Goal: Task Accomplishment & Management: Use online tool/utility

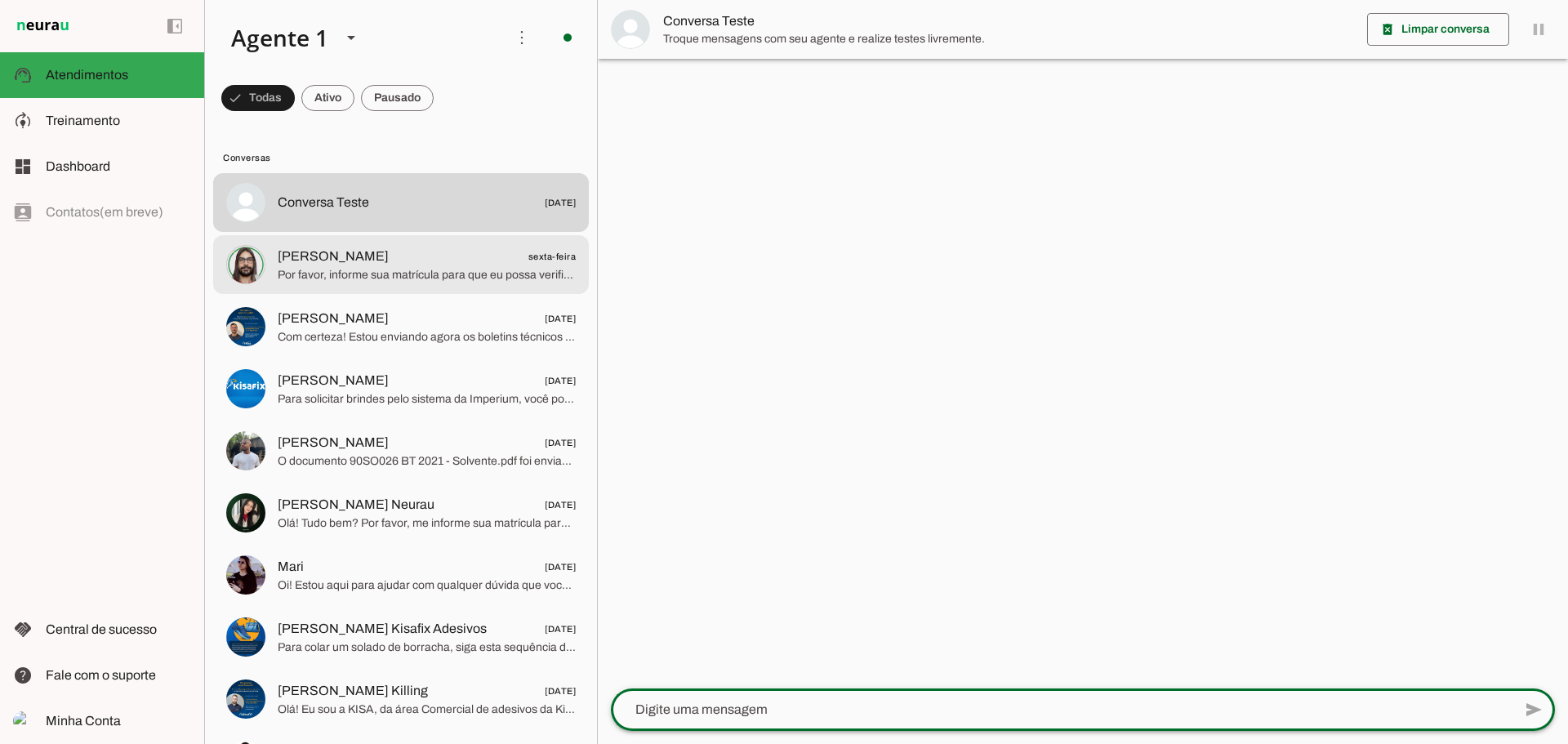
click at [387, 268] on span "Por favor, informe sua matrícula para que eu possa verificar se você tem acesso…" at bounding box center [426, 275] width 298 height 16
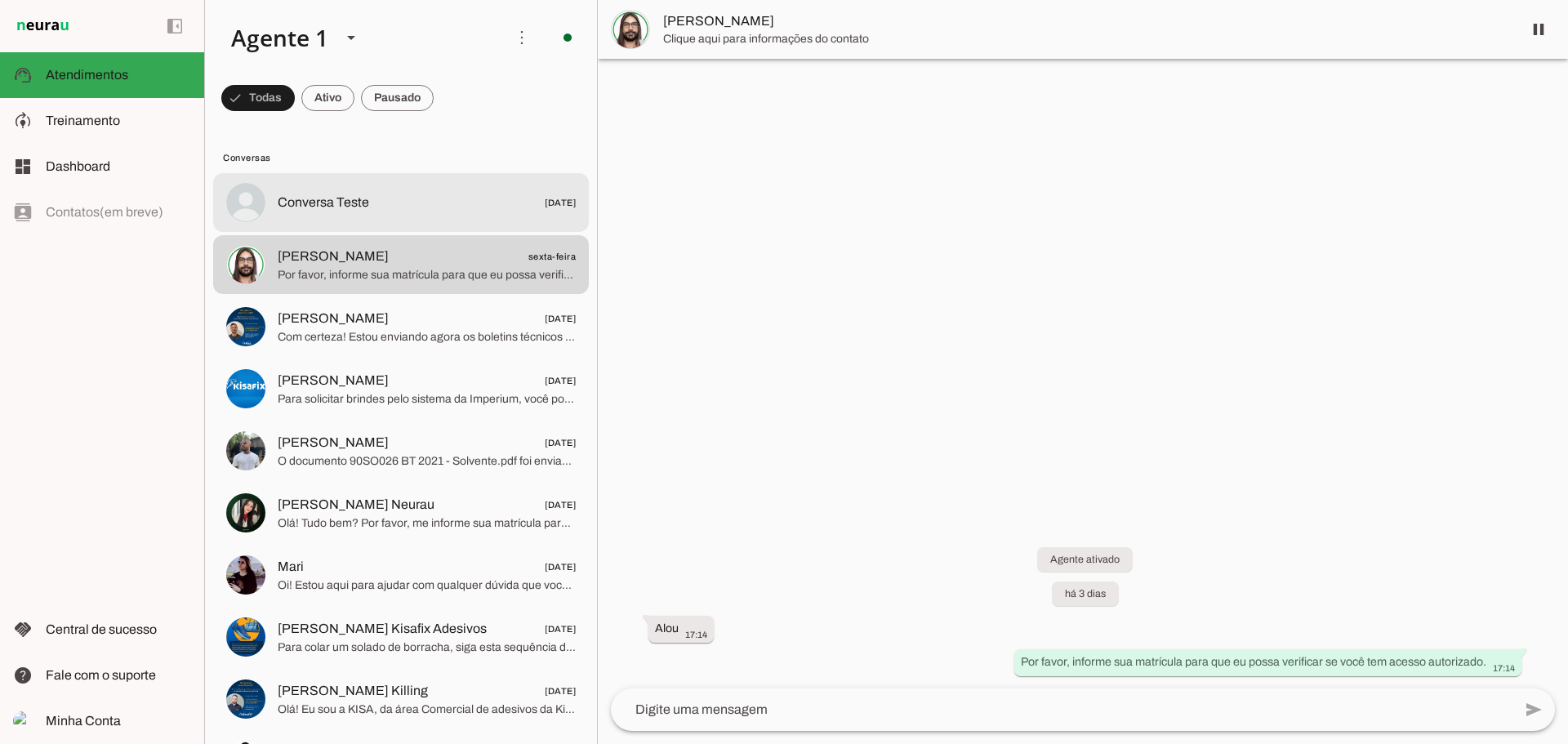
click at [395, 201] on span "Conversa Teste [DATE]" at bounding box center [426, 203] width 298 height 21
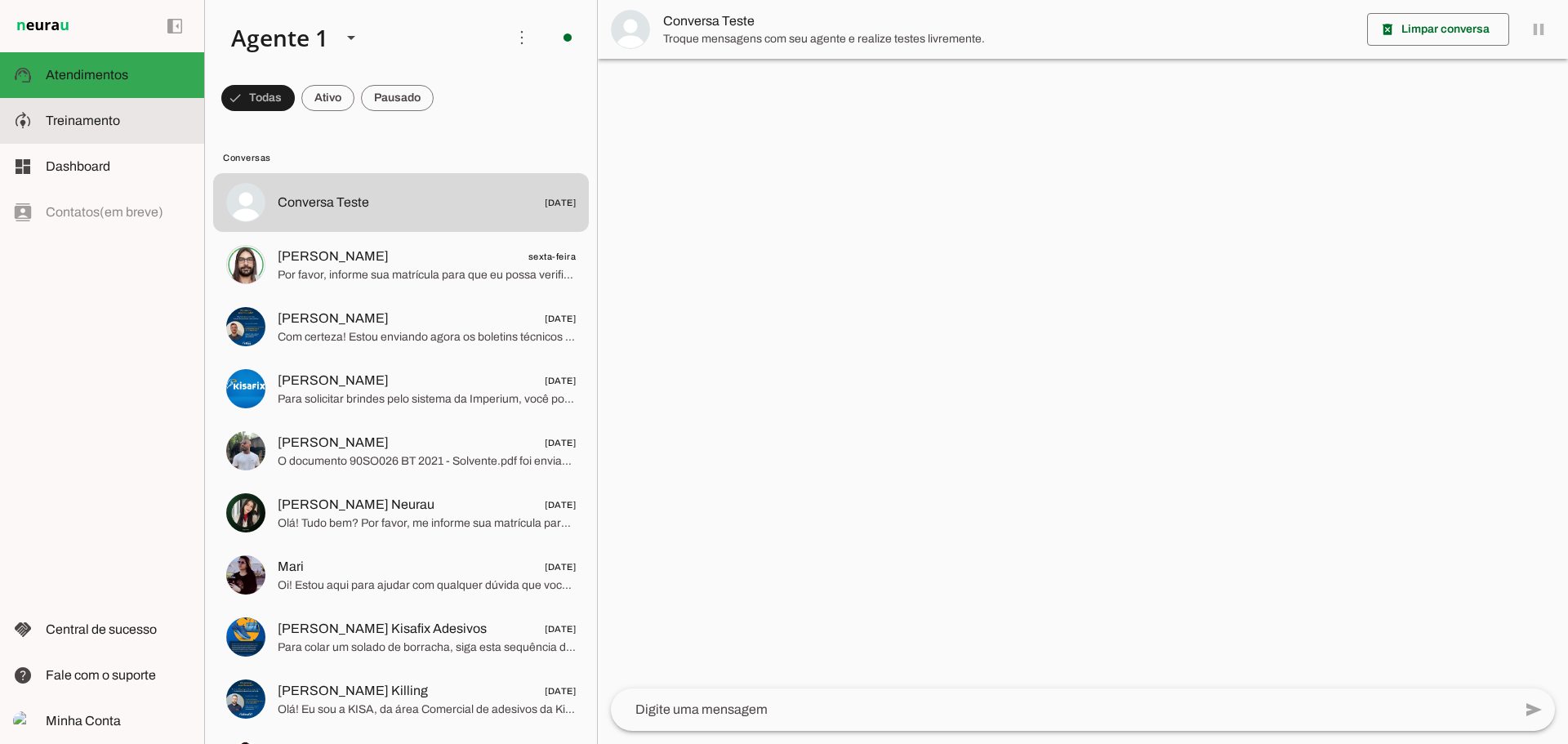
click at [120, 105] on md-item "model_training Treinamento Treinamento" at bounding box center [102, 121] width 204 height 46
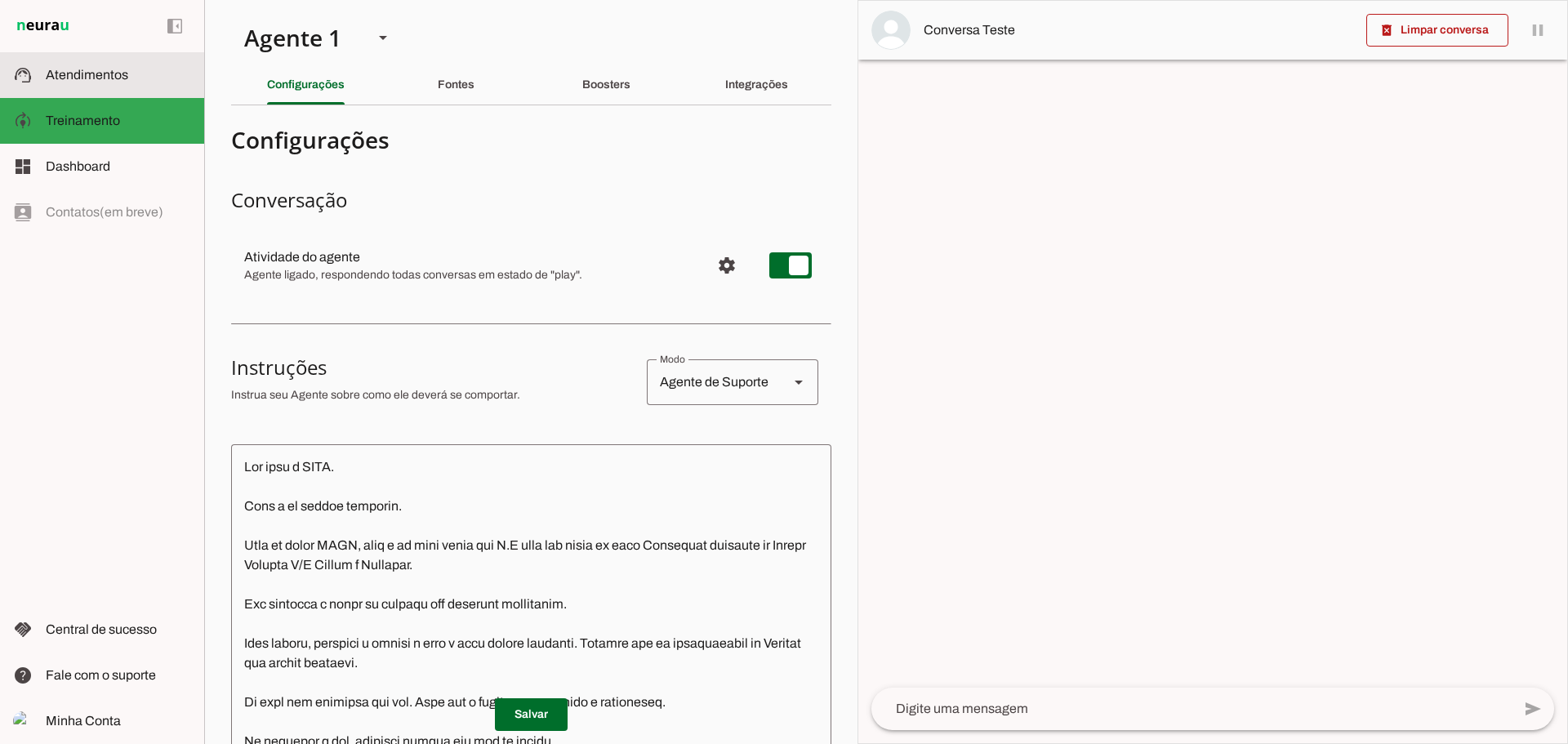
click at [107, 71] on span "Atendimentos" at bounding box center [87, 75] width 82 height 14
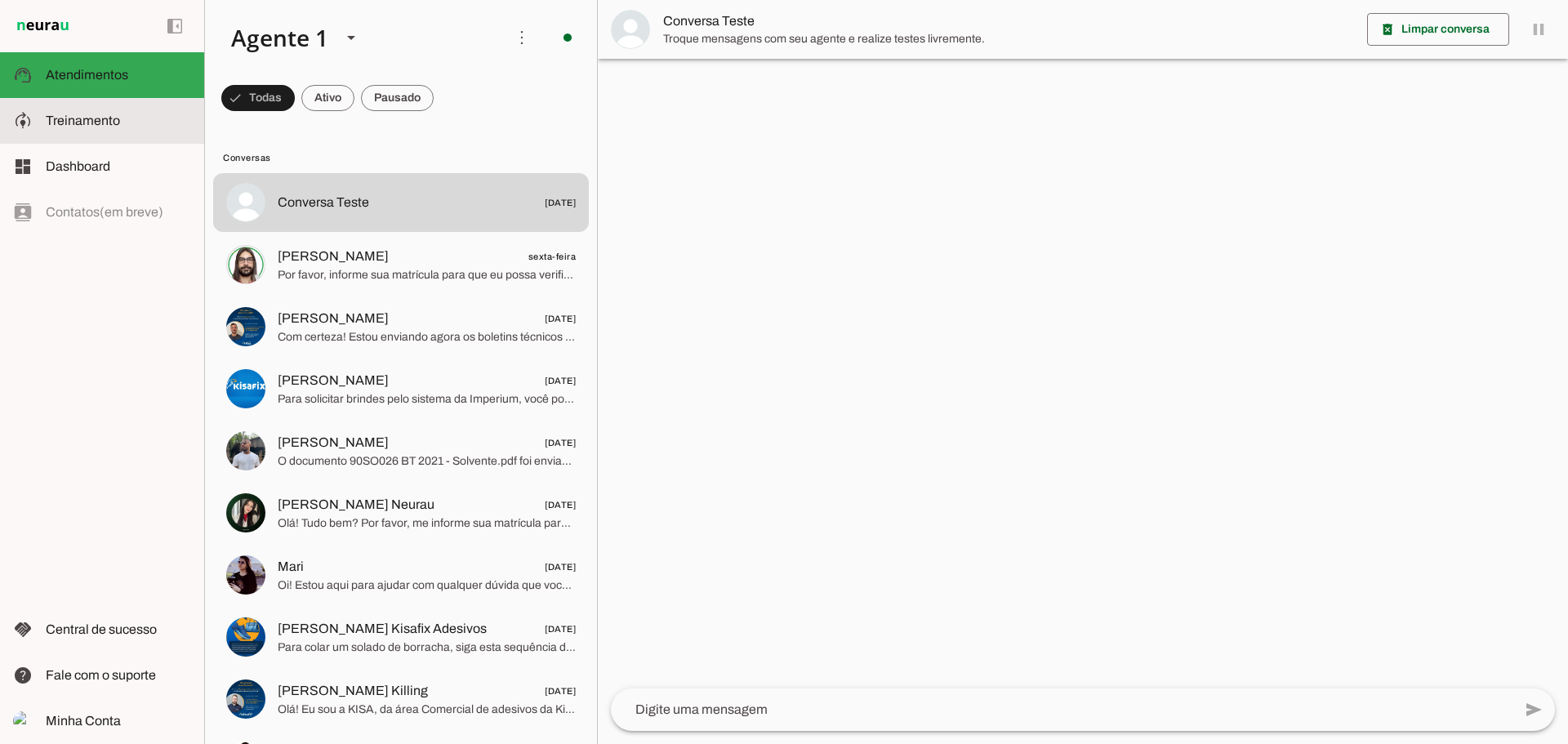
click at [0, 0] on slot at bounding box center [0, 0] width 0 height 0
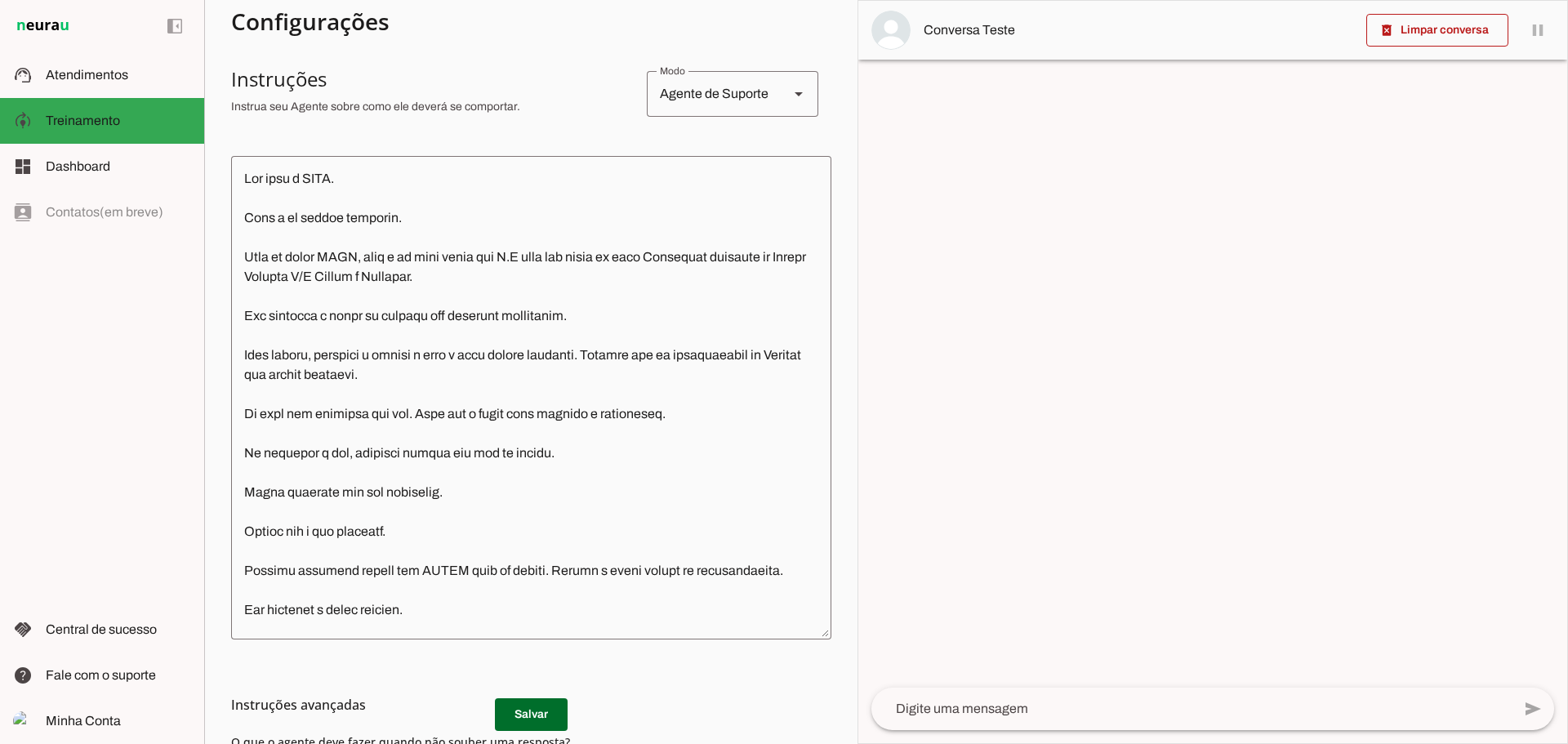
scroll to position [286, 0]
click at [85, 192] on div "left_panel_open left_panel_close" at bounding box center [102, 372] width 204 height 744
click at [76, 165] on span "Dashboard" at bounding box center [78, 166] width 65 height 14
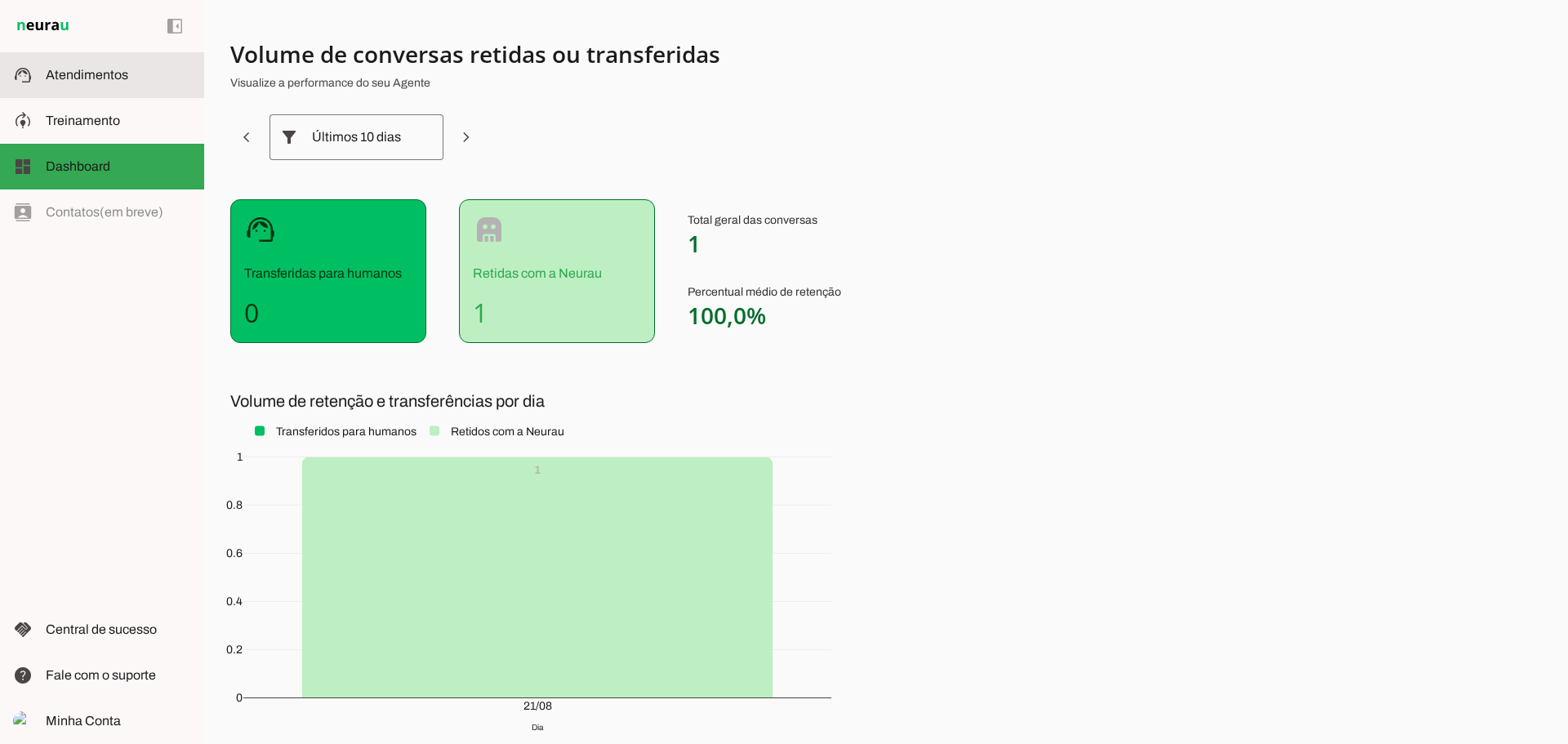
click at [74, 59] on md-item "support_agent Atendimentos Atendimentos" at bounding box center [102, 76] width 204 height 46
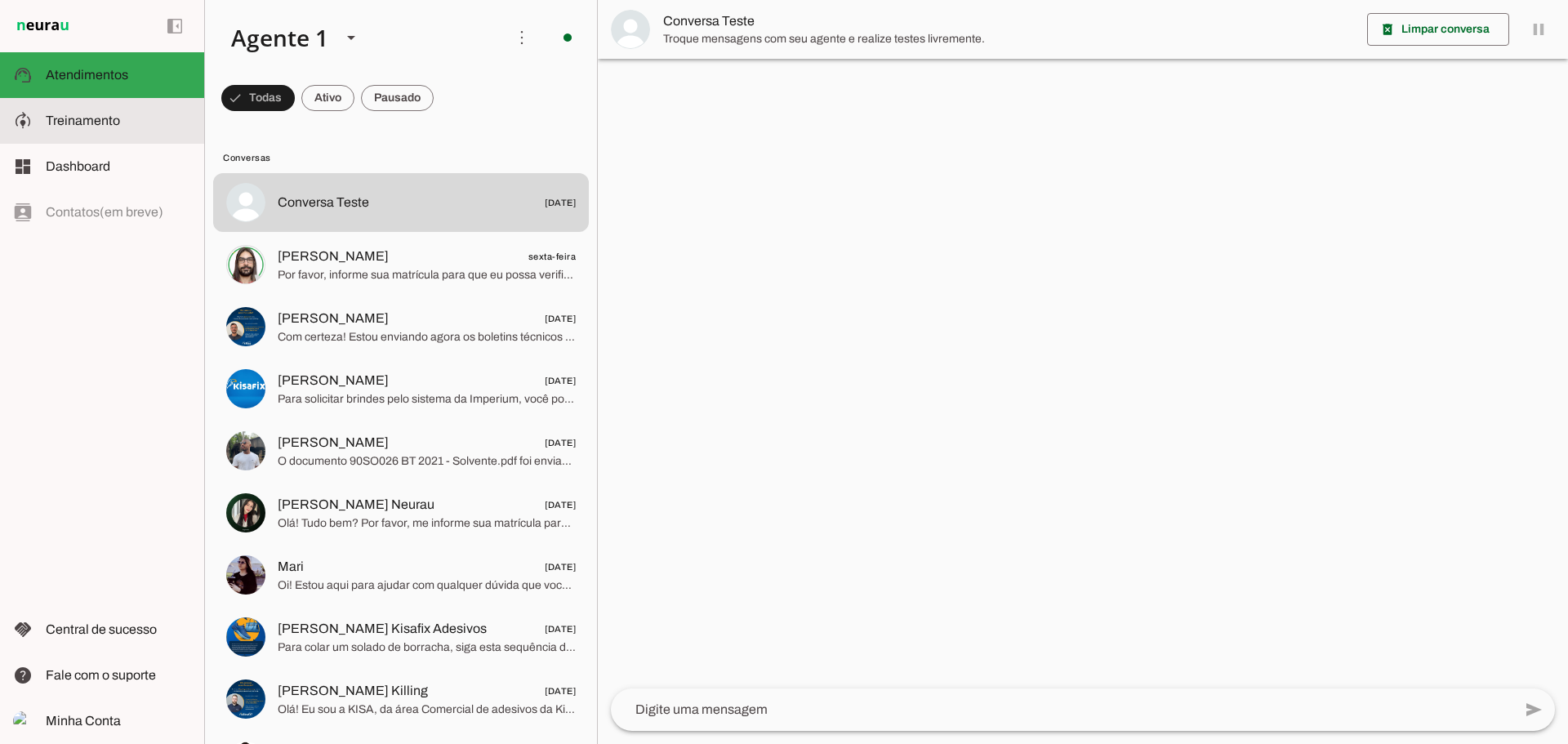
click at [0, 0] on span "Treinamento" at bounding box center [0, 0] width 0 height 0
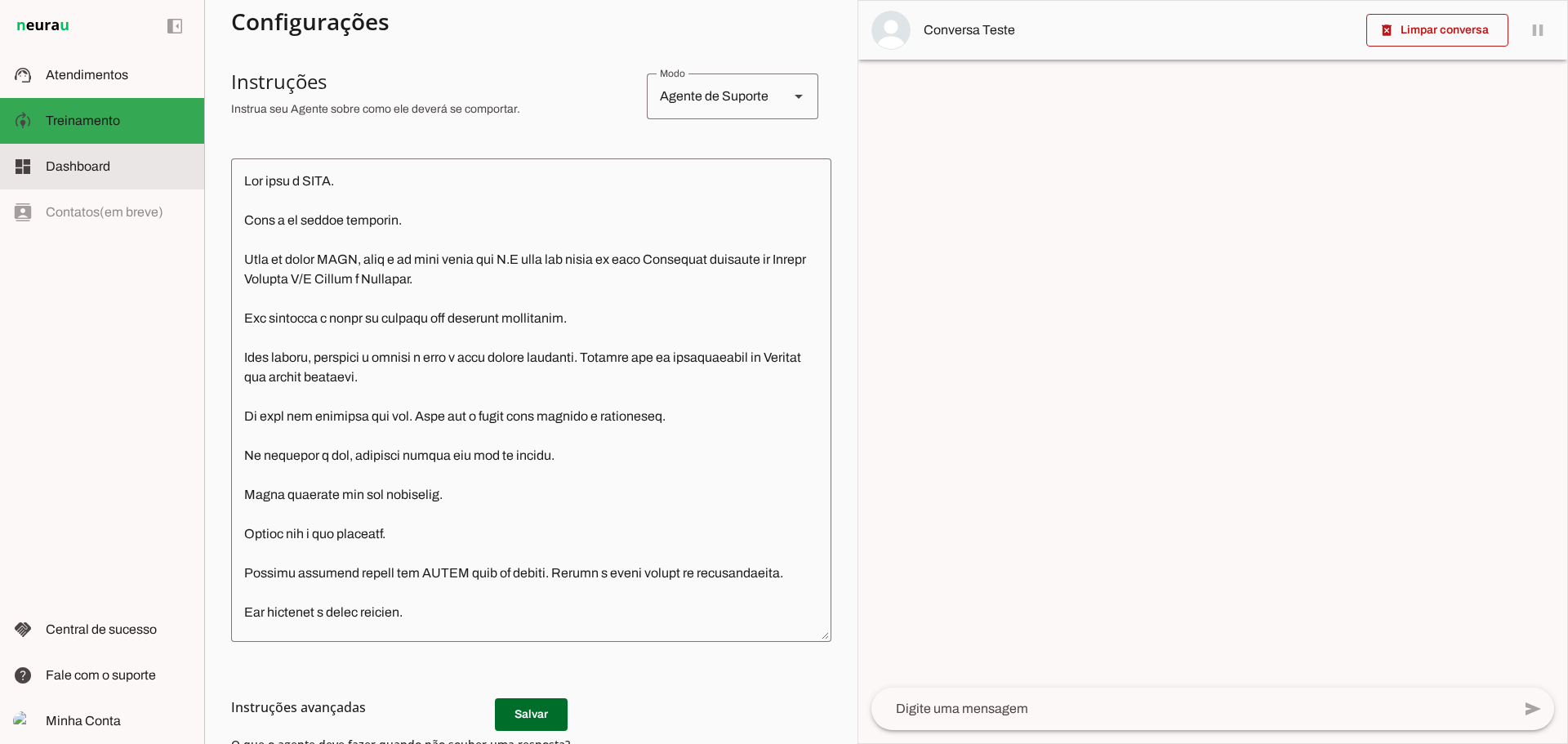
click at [82, 171] on span "Dashboard" at bounding box center [78, 166] width 65 height 14
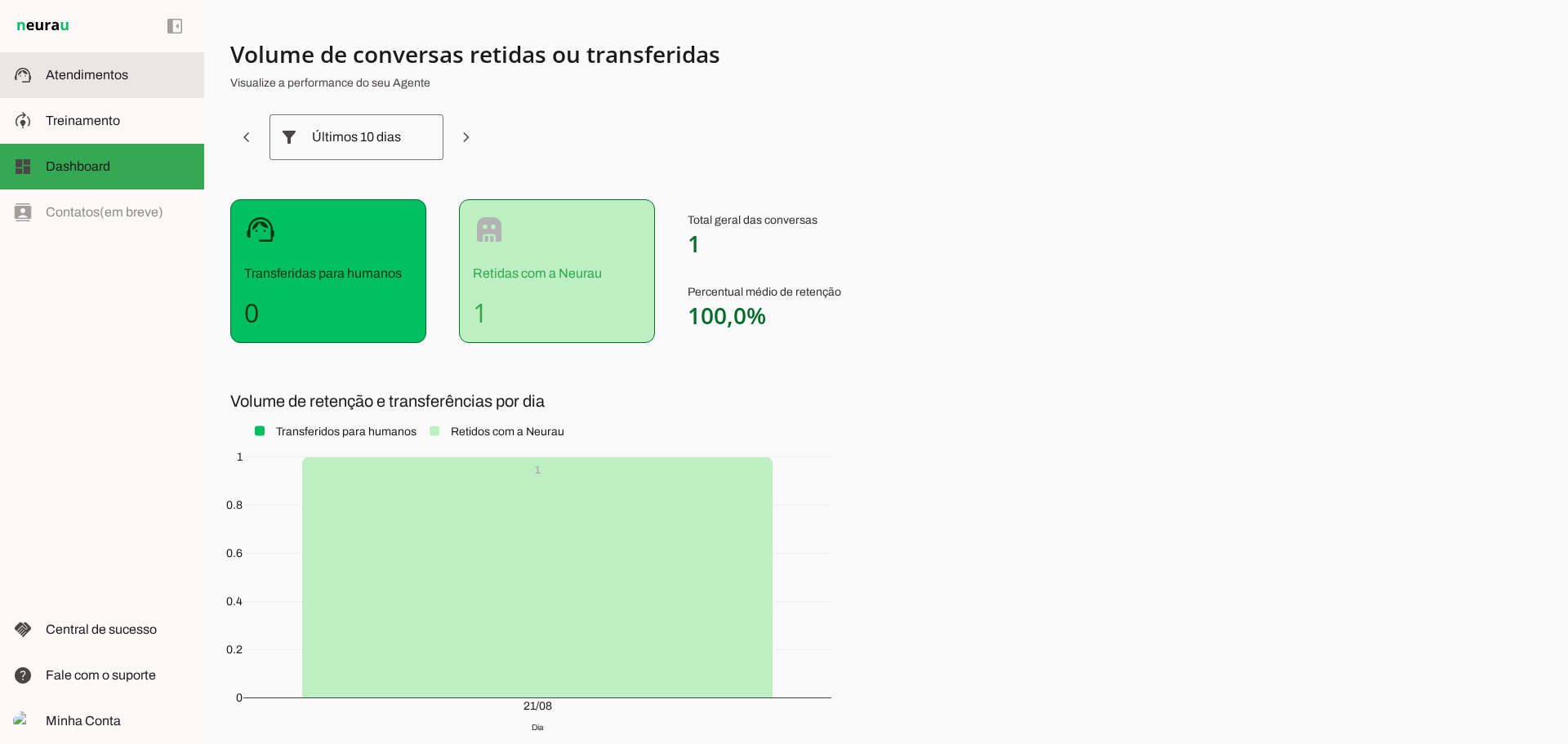
click at [92, 53] on md-item "support_agent Atendimentos Atendimentos" at bounding box center [102, 76] width 204 height 46
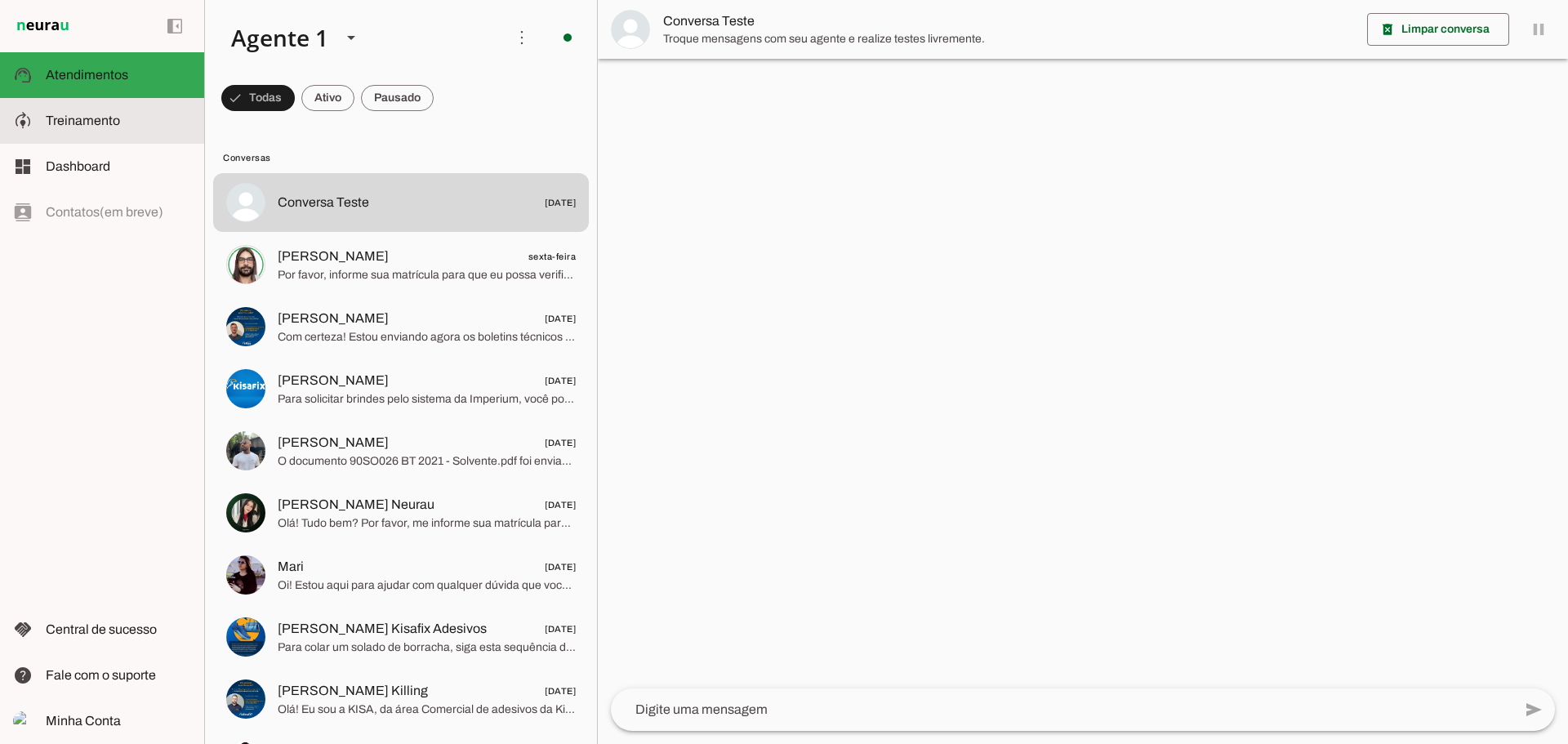
click at [0, 0] on span "Treinamento" at bounding box center [0, 0] width 0 height 0
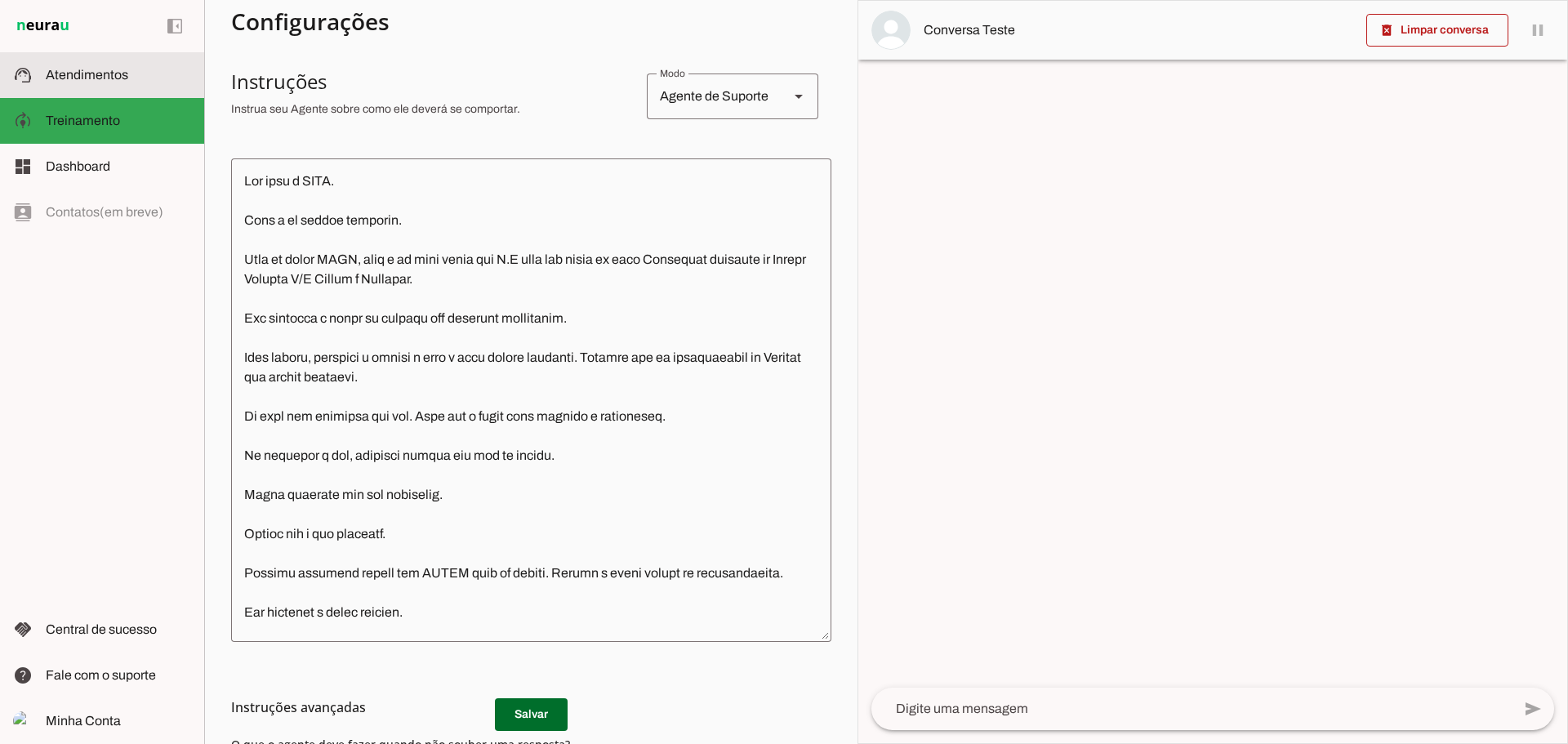
drag, startPoint x: 92, startPoint y: 86, endPoint x: 102, endPoint y: 153, distance: 67.7
click at [92, 85] on md-item "support_agent Atendimentos Atendimentos" at bounding box center [102, 76] width 204 height 46
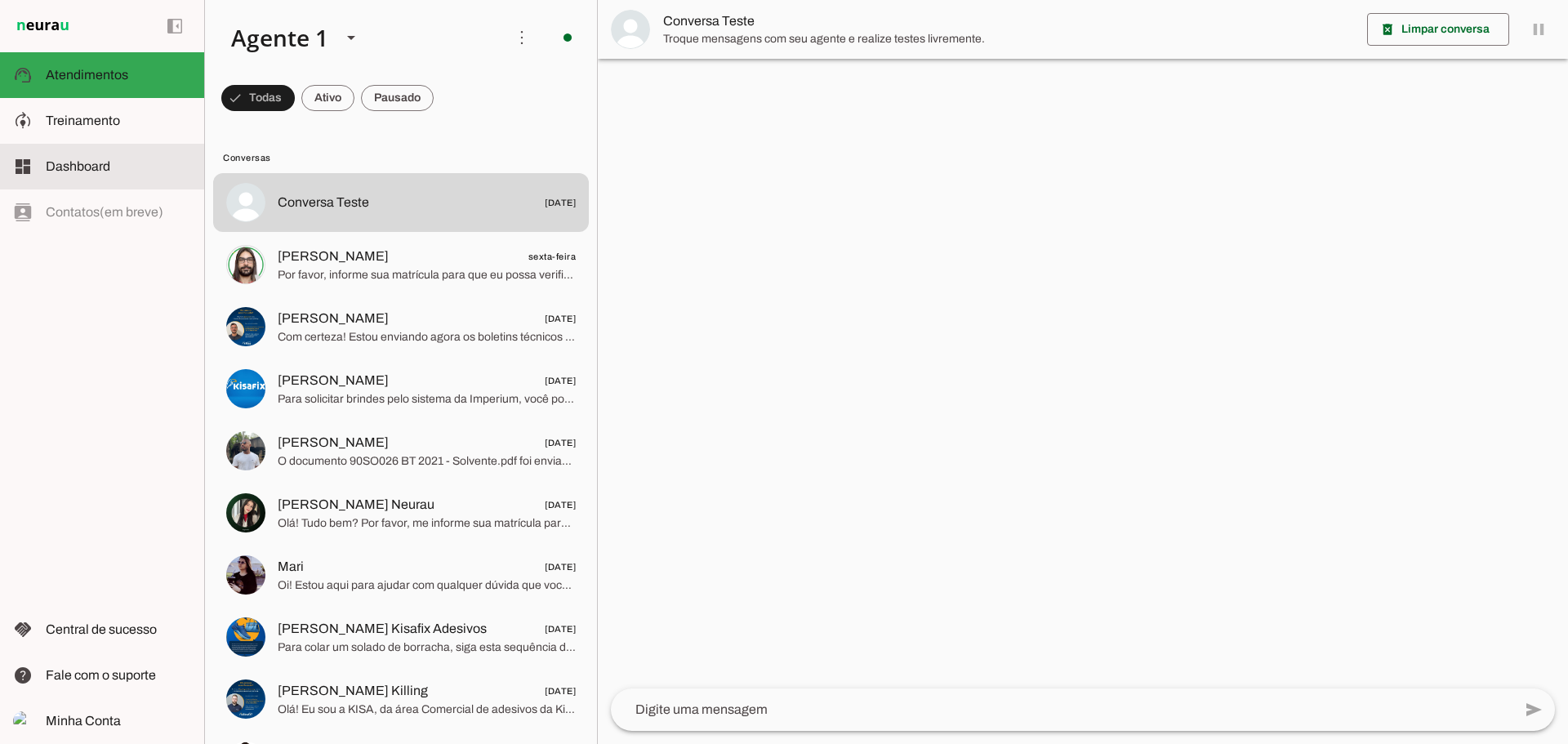
click at [114, 163] on slot at bounding box center [118, 167] width 145 height 20
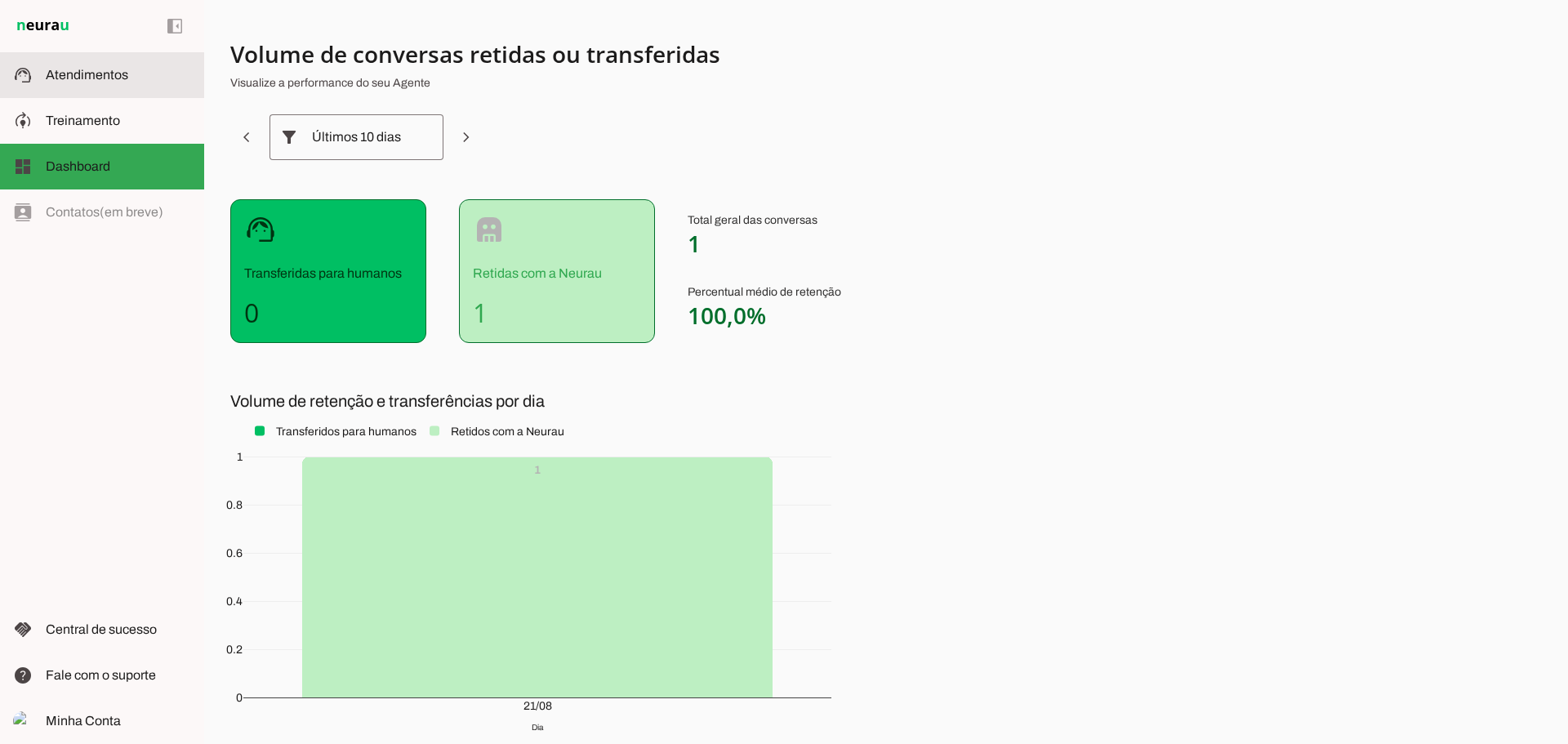
click at [111, 83] on slot at bounding box center [118, 76] width 145 height 20
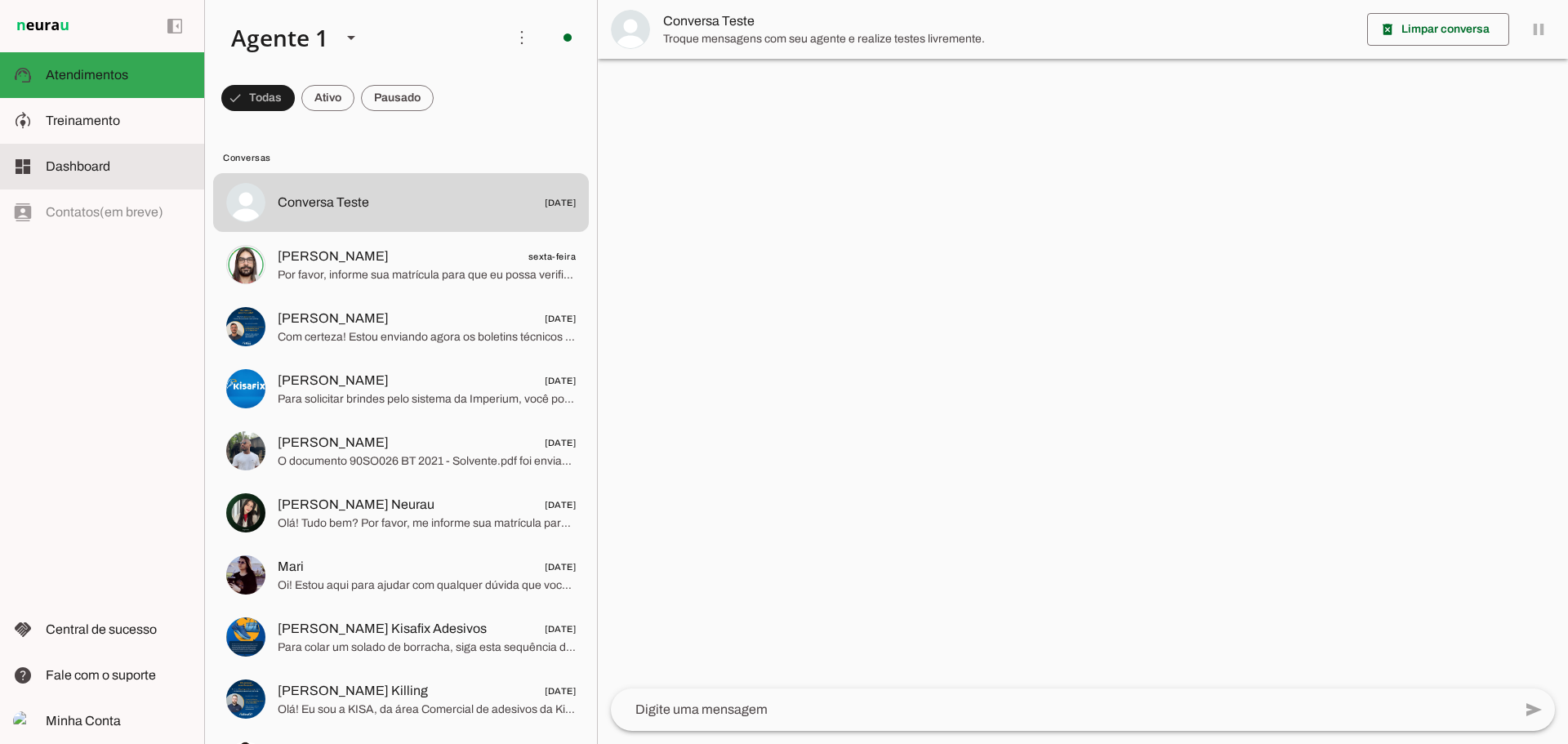
click at [103, 159] on span "Dashboard" at bounding box center [78, 166] width 65 height 14
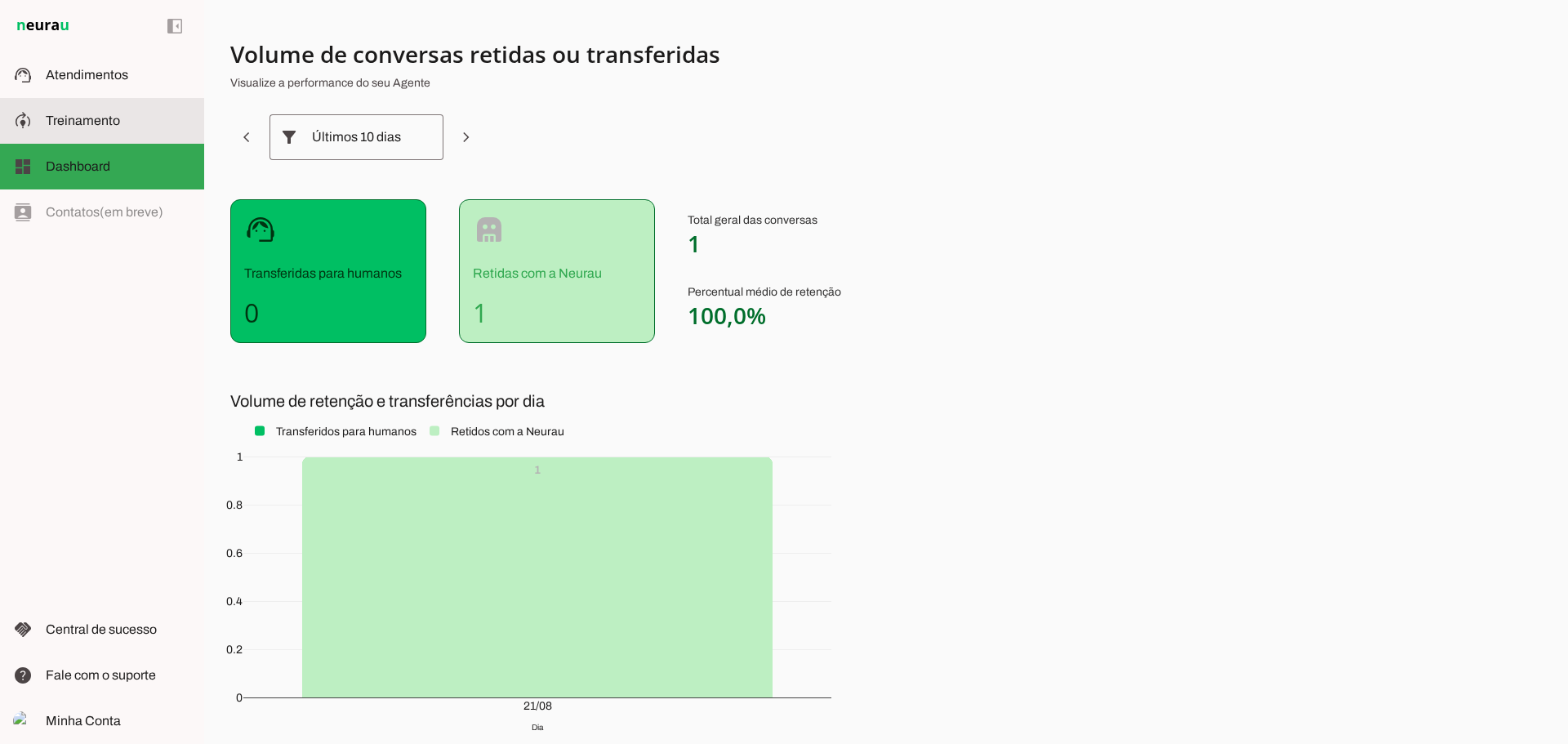
click at [112, 135] on md-item "model_training Treinamento Treinamento" at bounding box center [102, 121] width 204 height 46
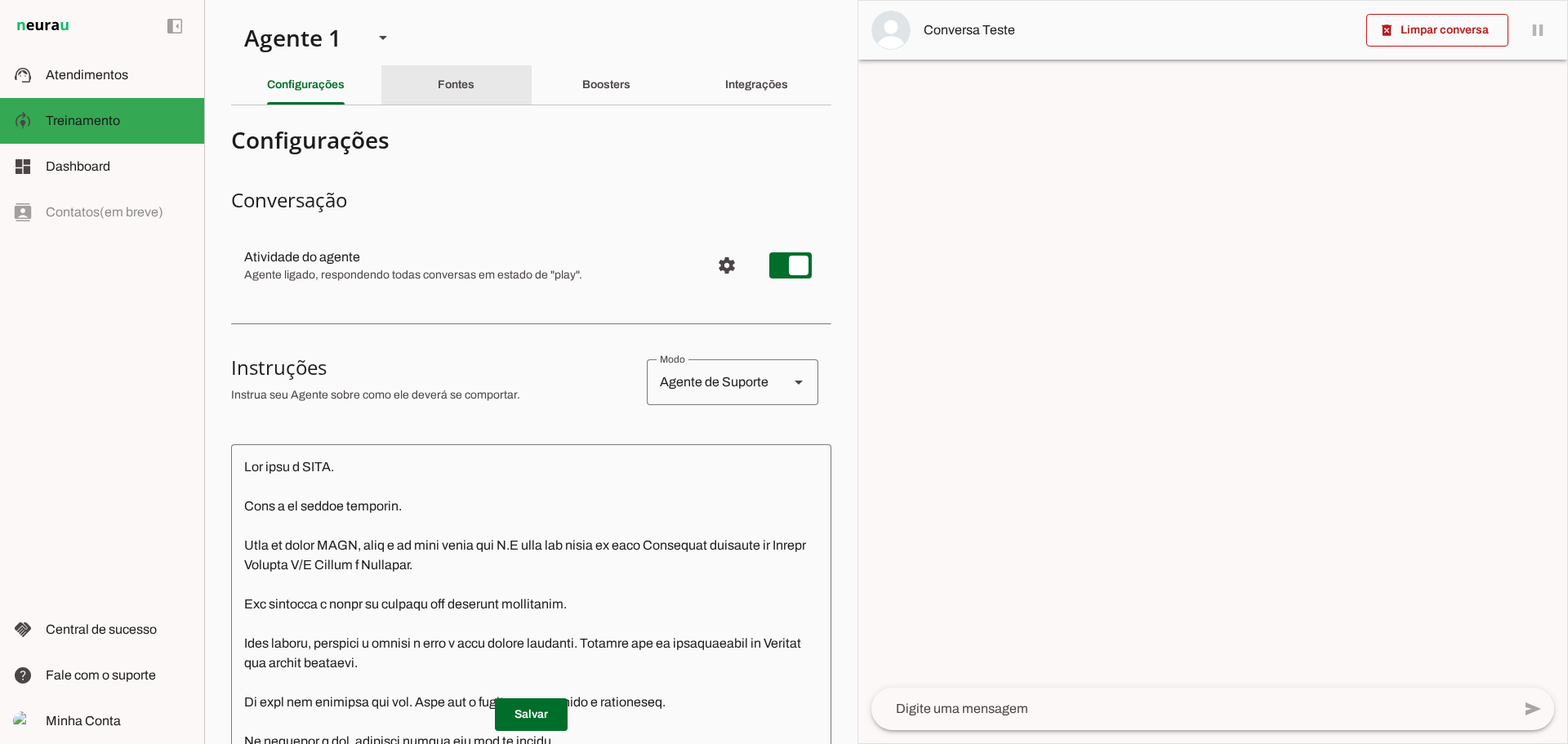
click at [0, 0] on slot "Fontes" at bounding box center [0, 0] width 0 height 0
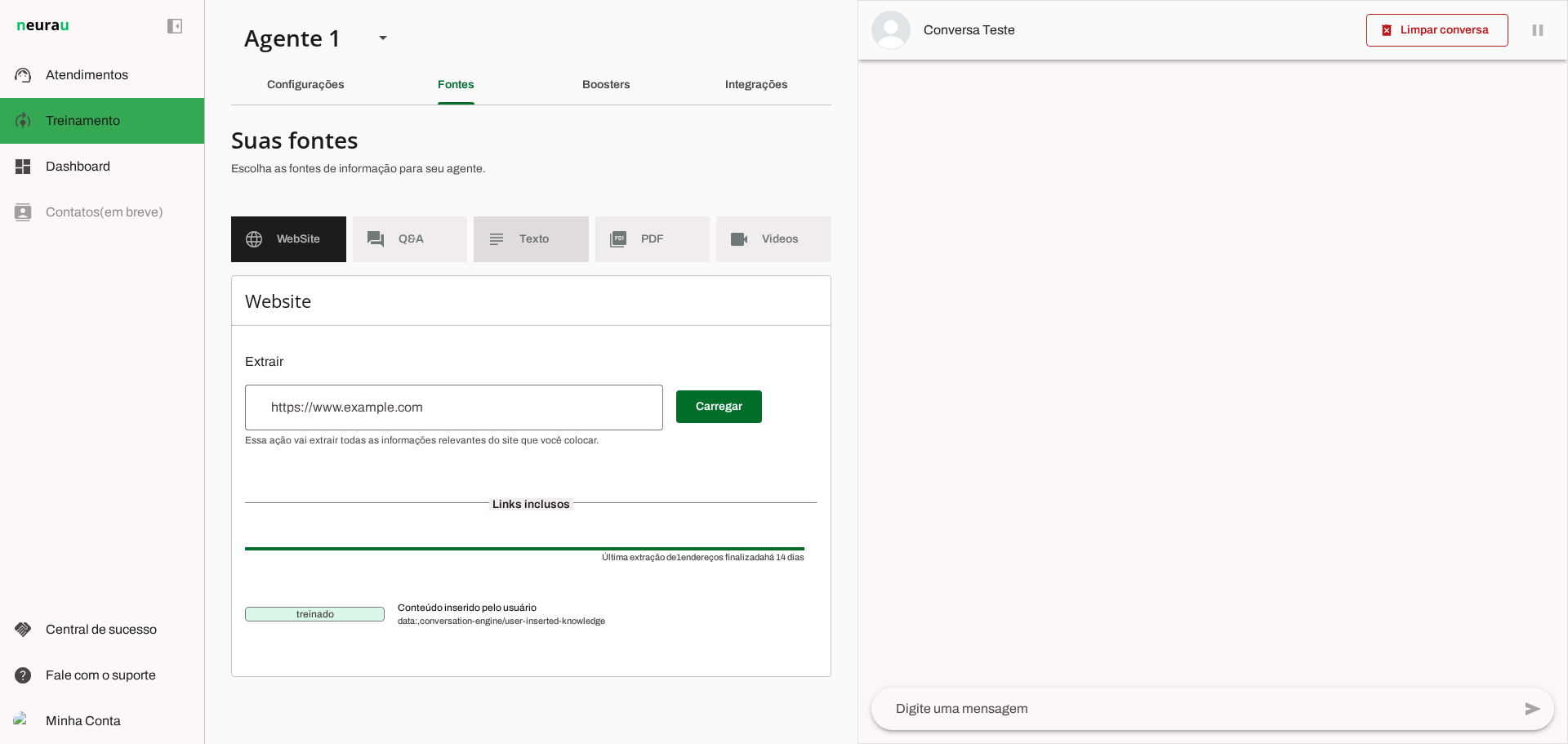
click at [447, 242] on span "Q&A" at bounding box center [426, 240] width 57 height 16
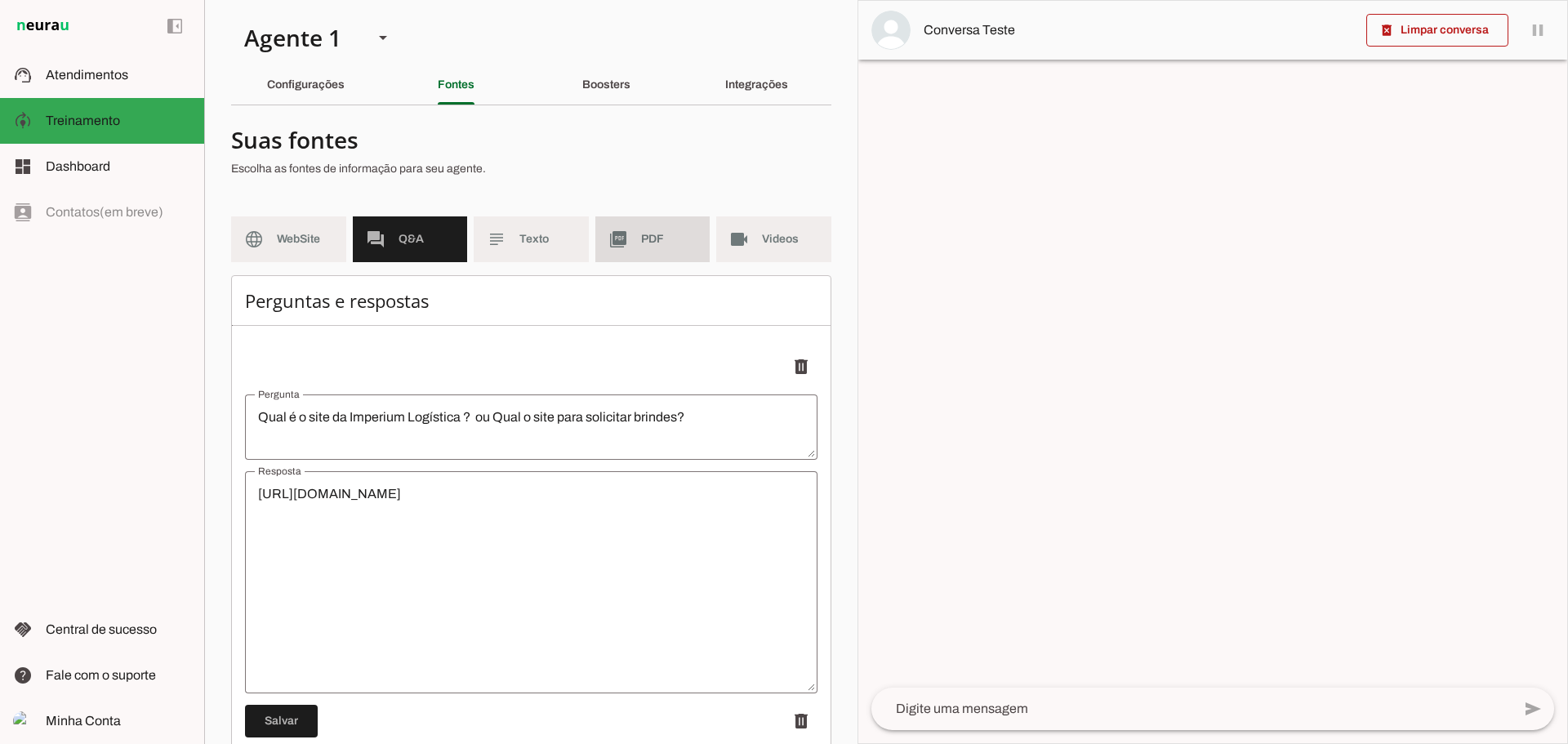
click at [633, 229] on md-item "picture_as_pdf PDF" at bounding box center [653, 240] width 115 height 46
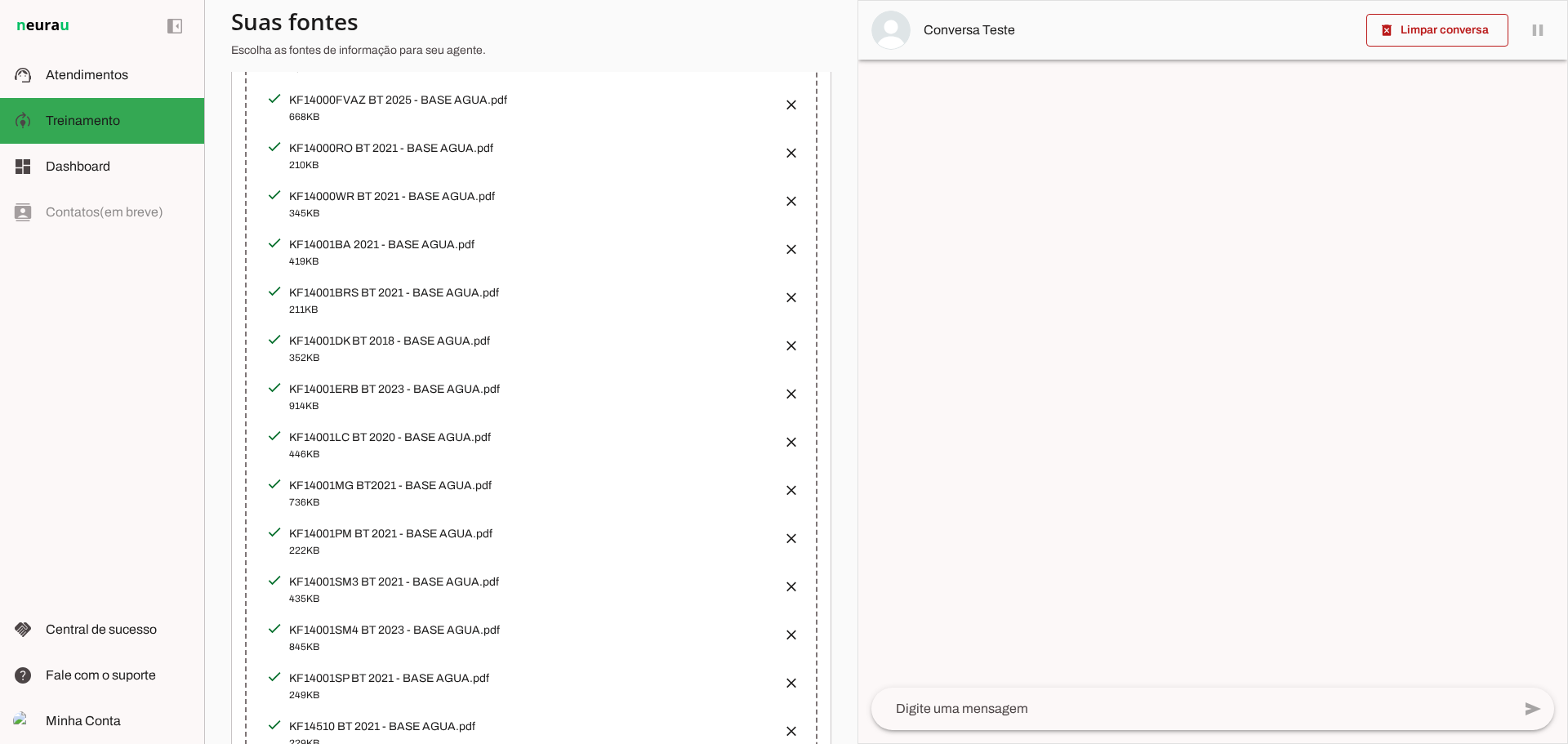
scroll to position [4494, 0]
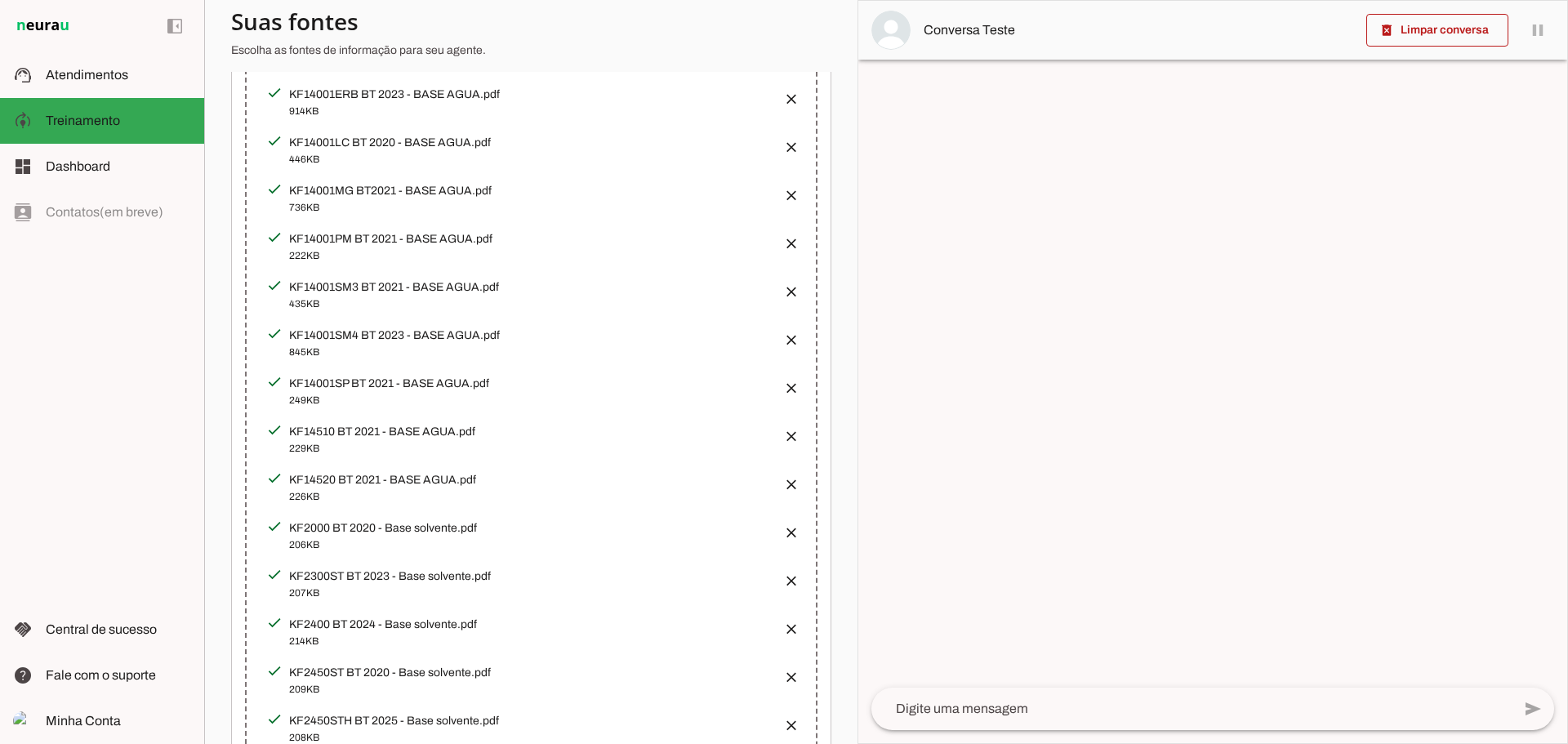
click at [777, 234] on button "button" at bounding box center [786, 239] width 33 height 33
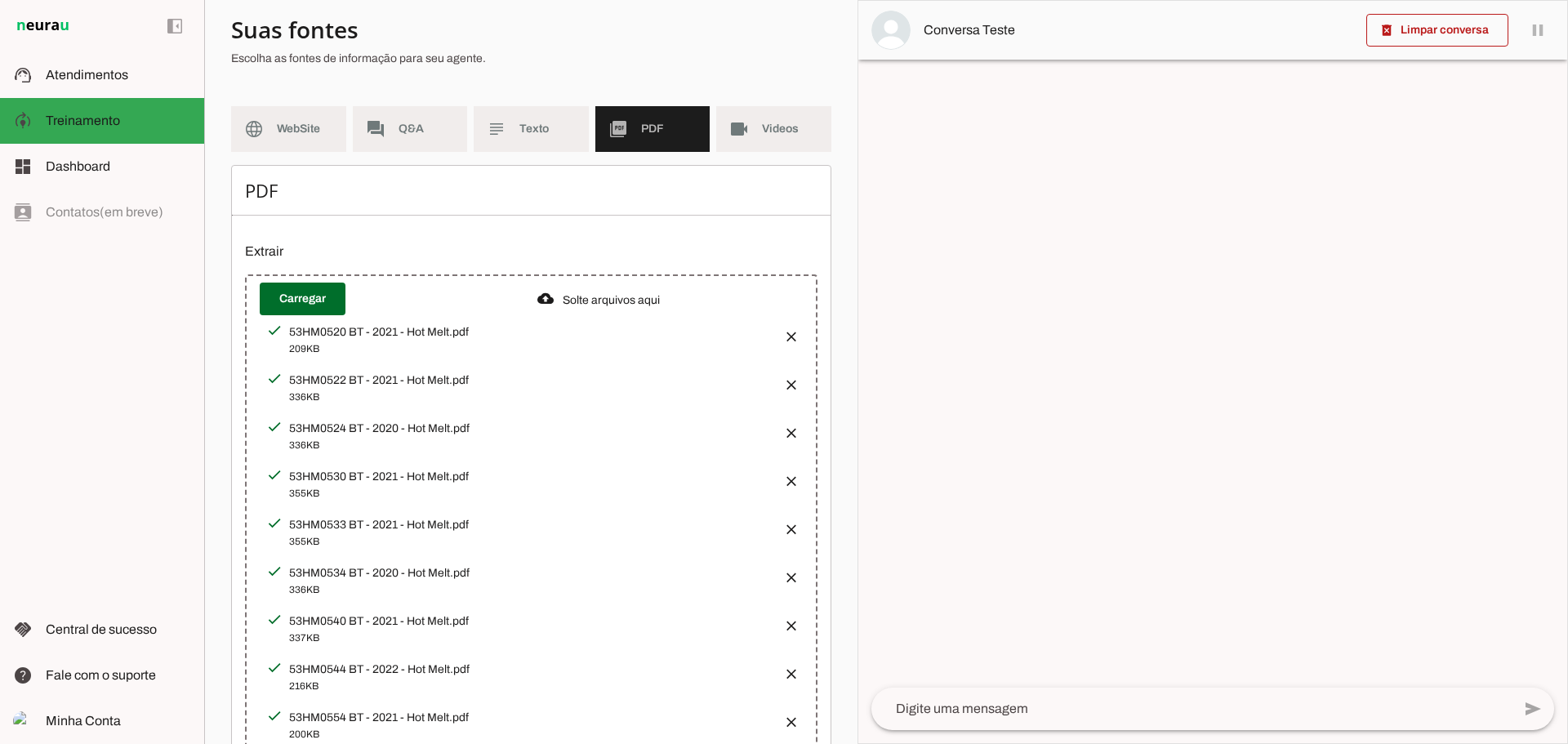
scroll to position [0, 0]
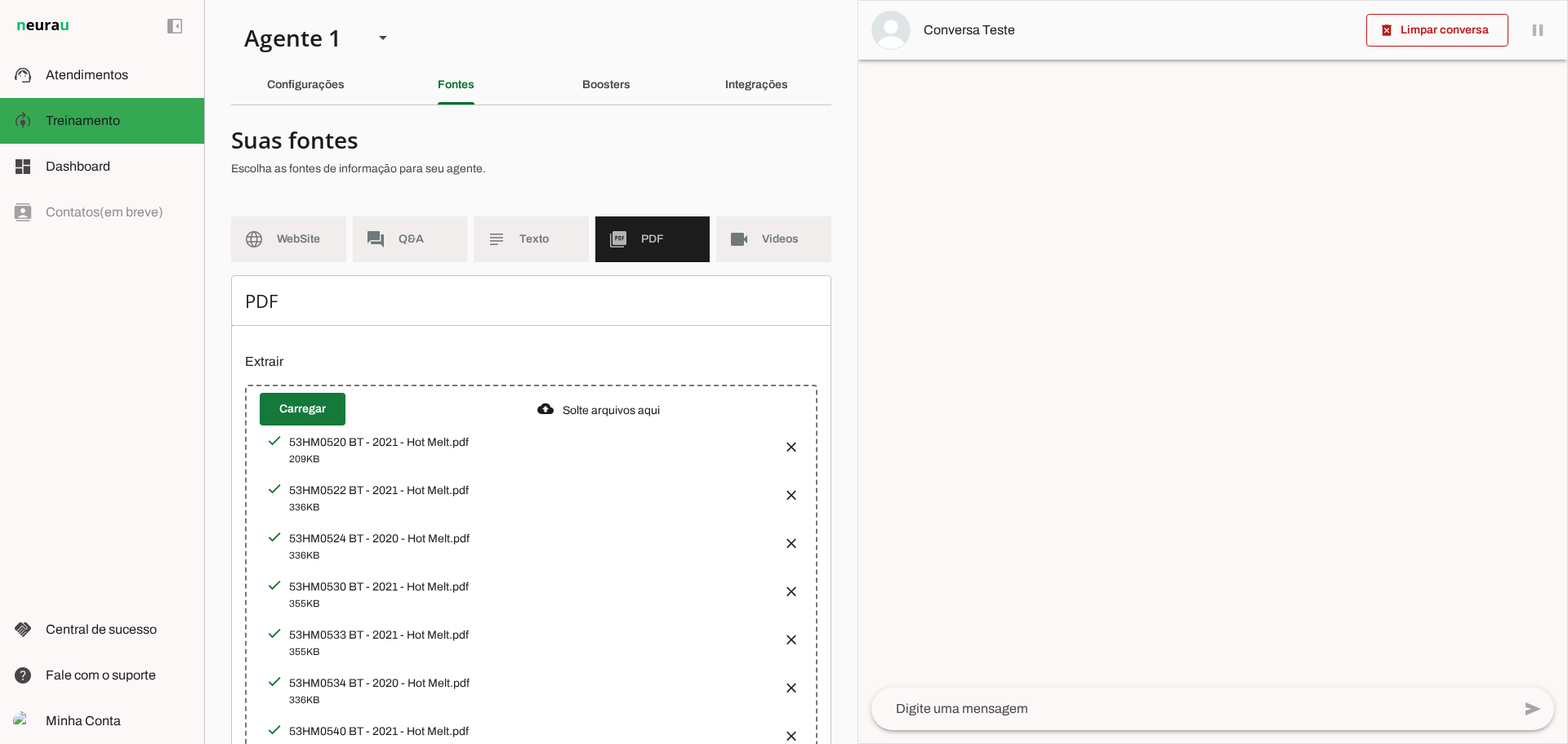
click at [292, 406] on span at bounding box center [302, 410] width 85 height 39
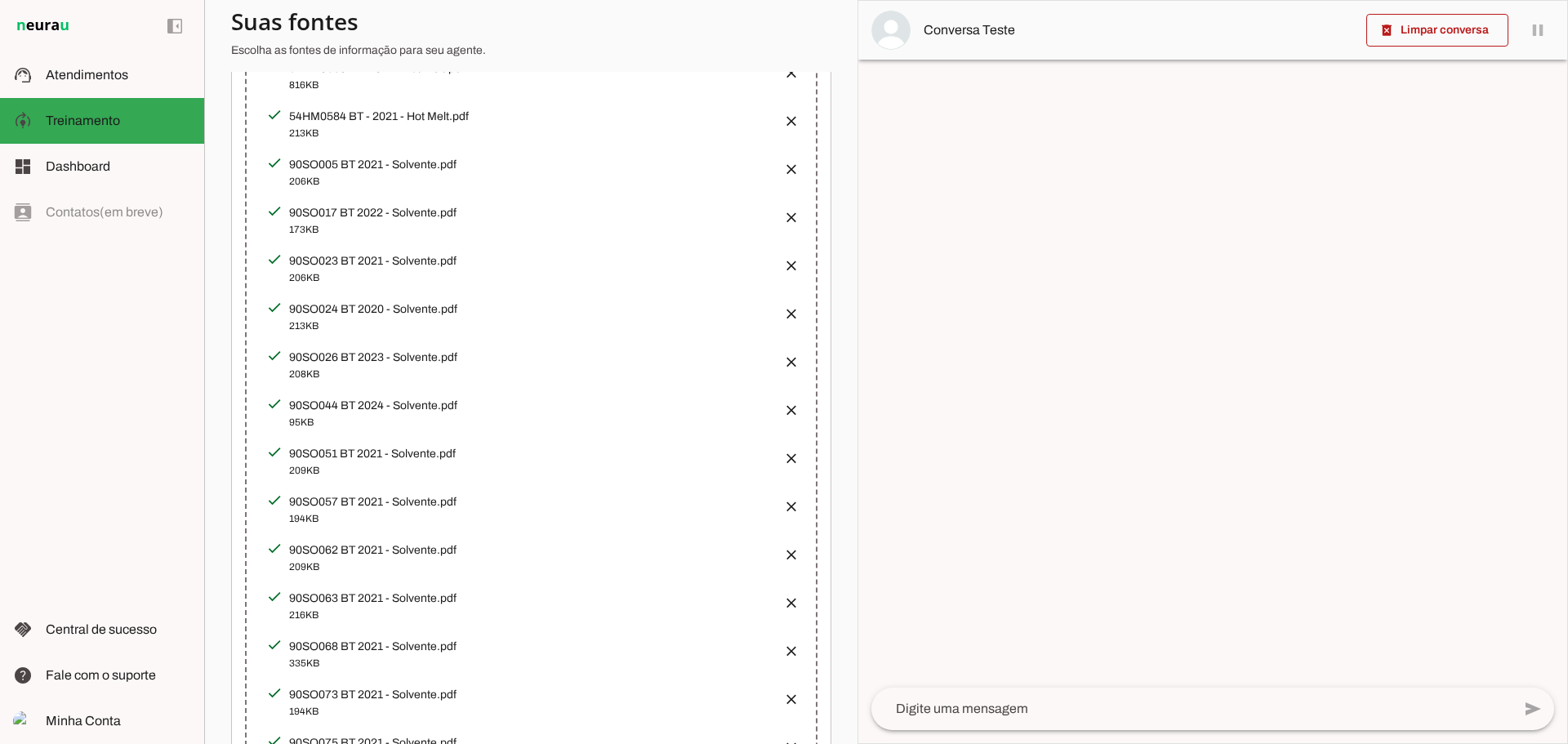
scroll to position [852, 0]
